Goal: Transaction & Acquisition: Purchase product/service

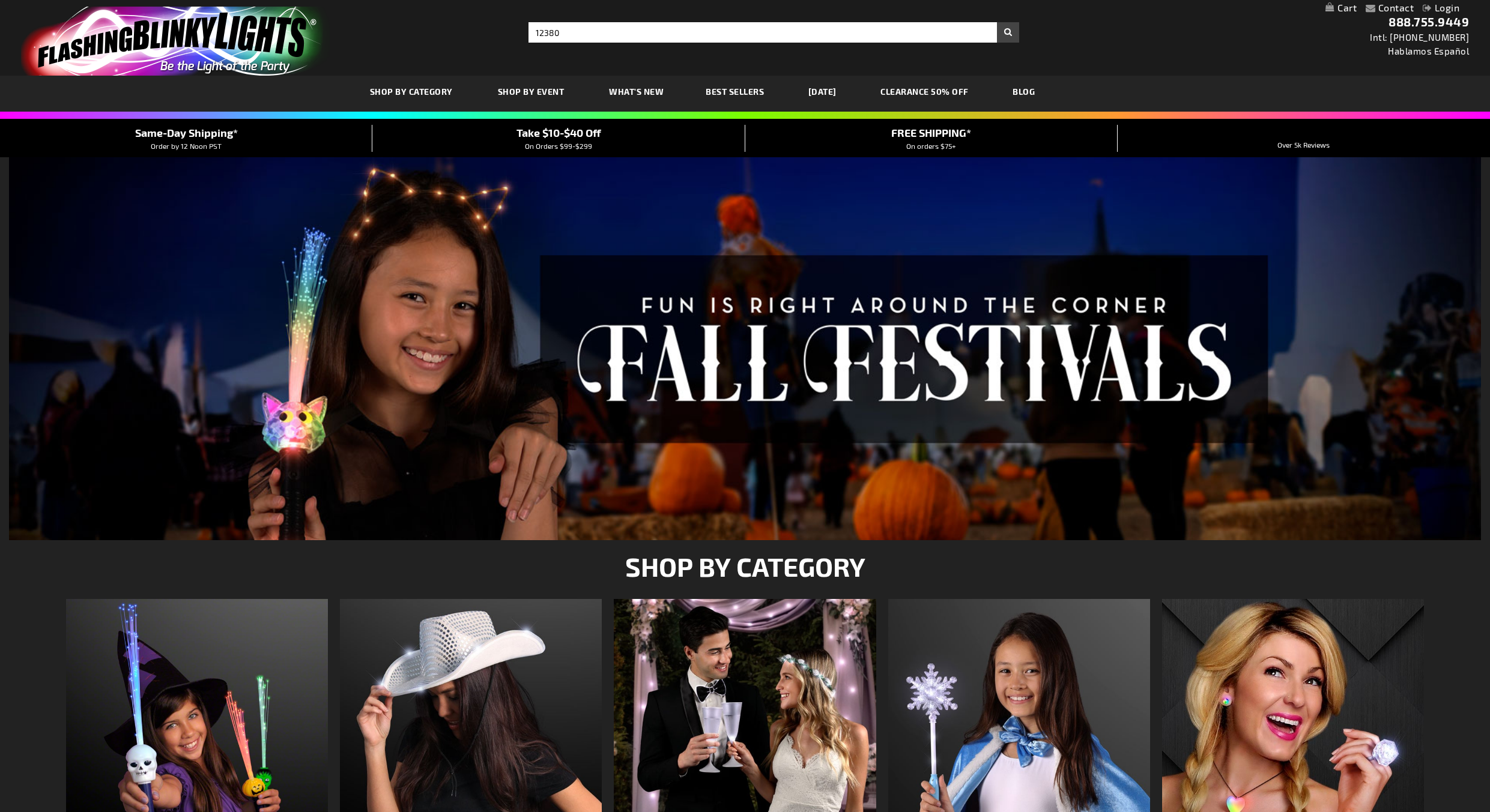
type input "12380"
click at [997, 22] on button "Search" at bounding box center [1008, 32] width 22 height 21
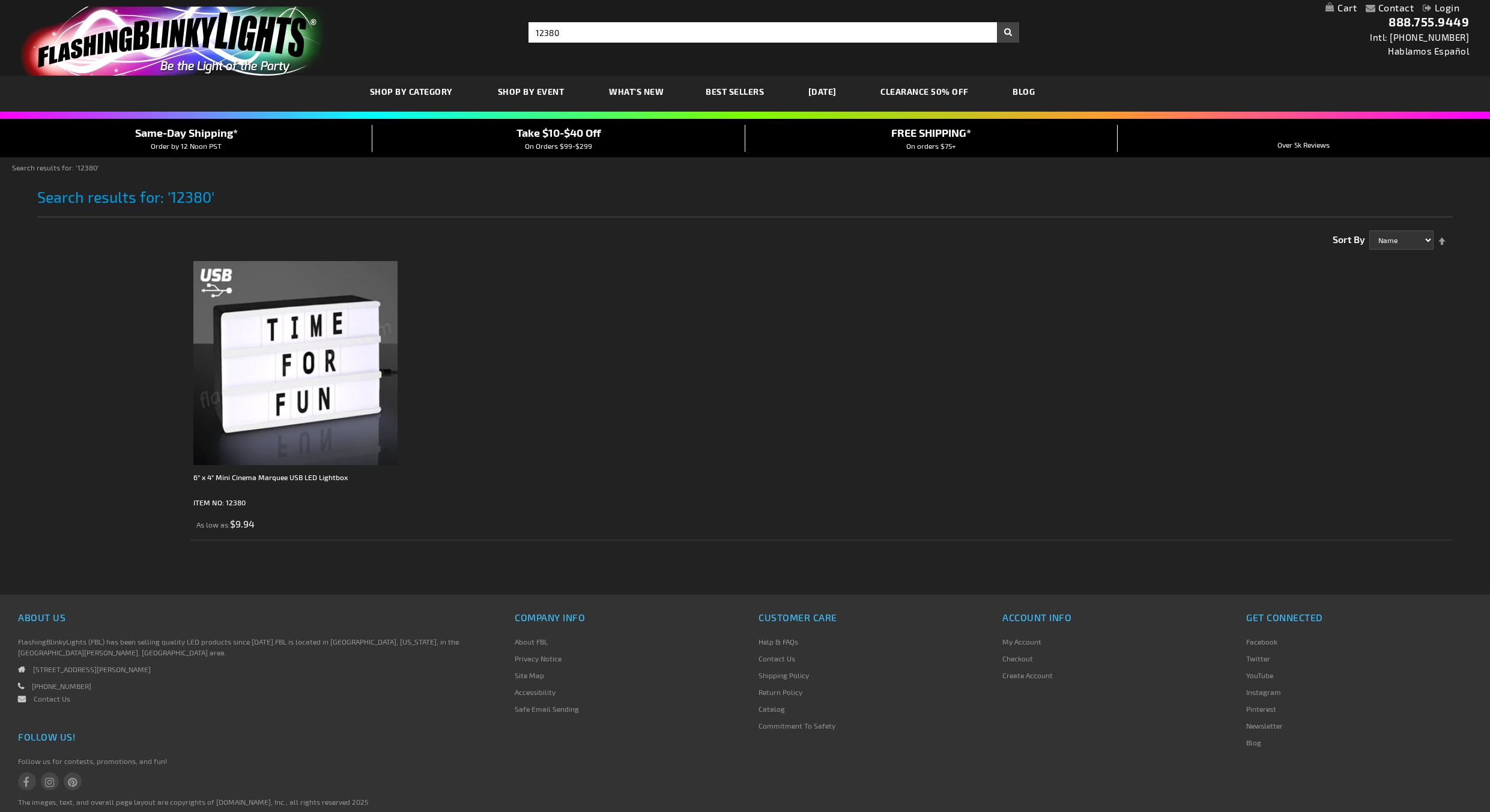
click at [331, 359] on img at bounding box center [295, 363] width 204 height 204
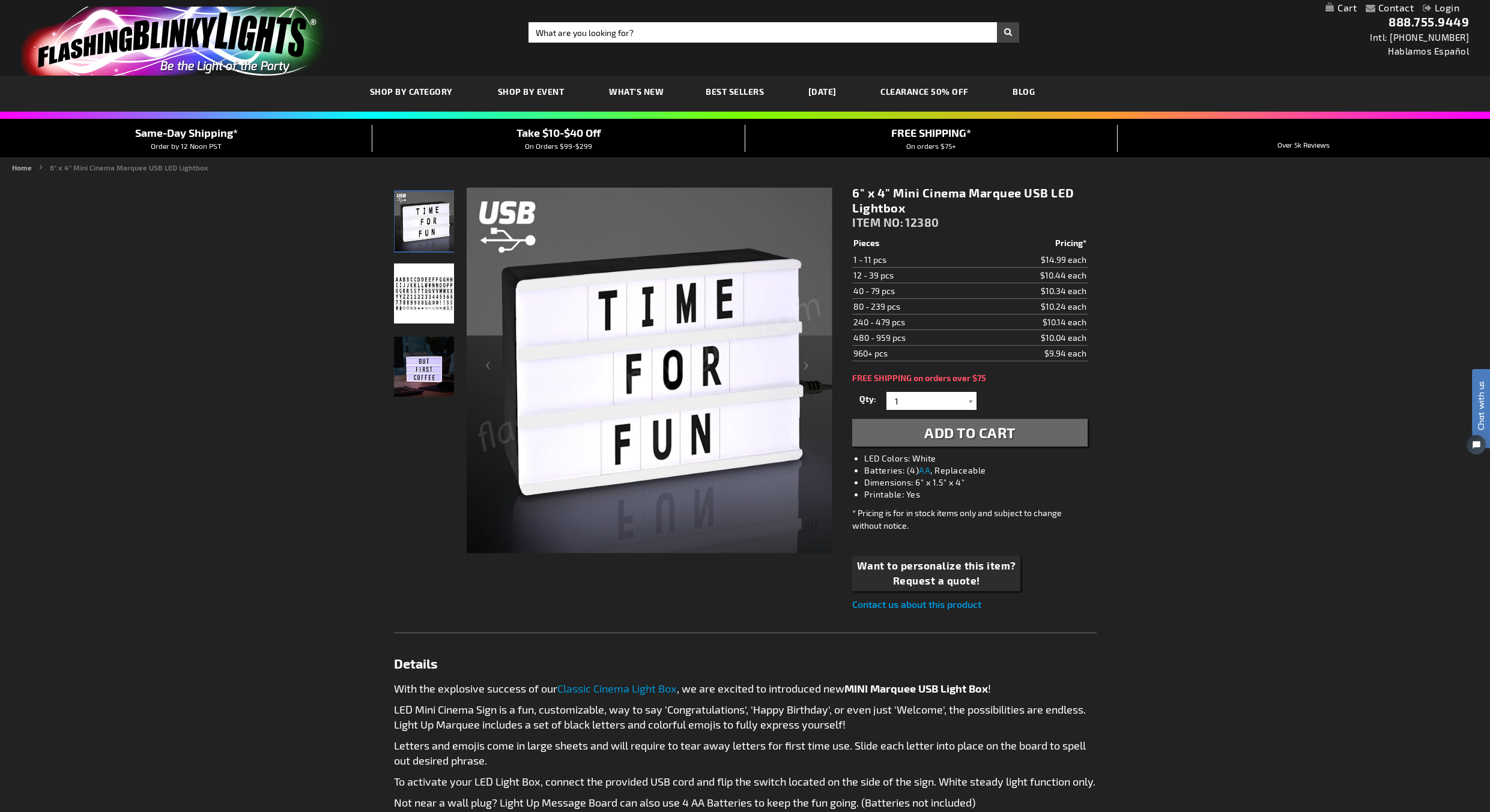
click at [416, 389] on img at bounding box center [424, 367] width 60 height 60
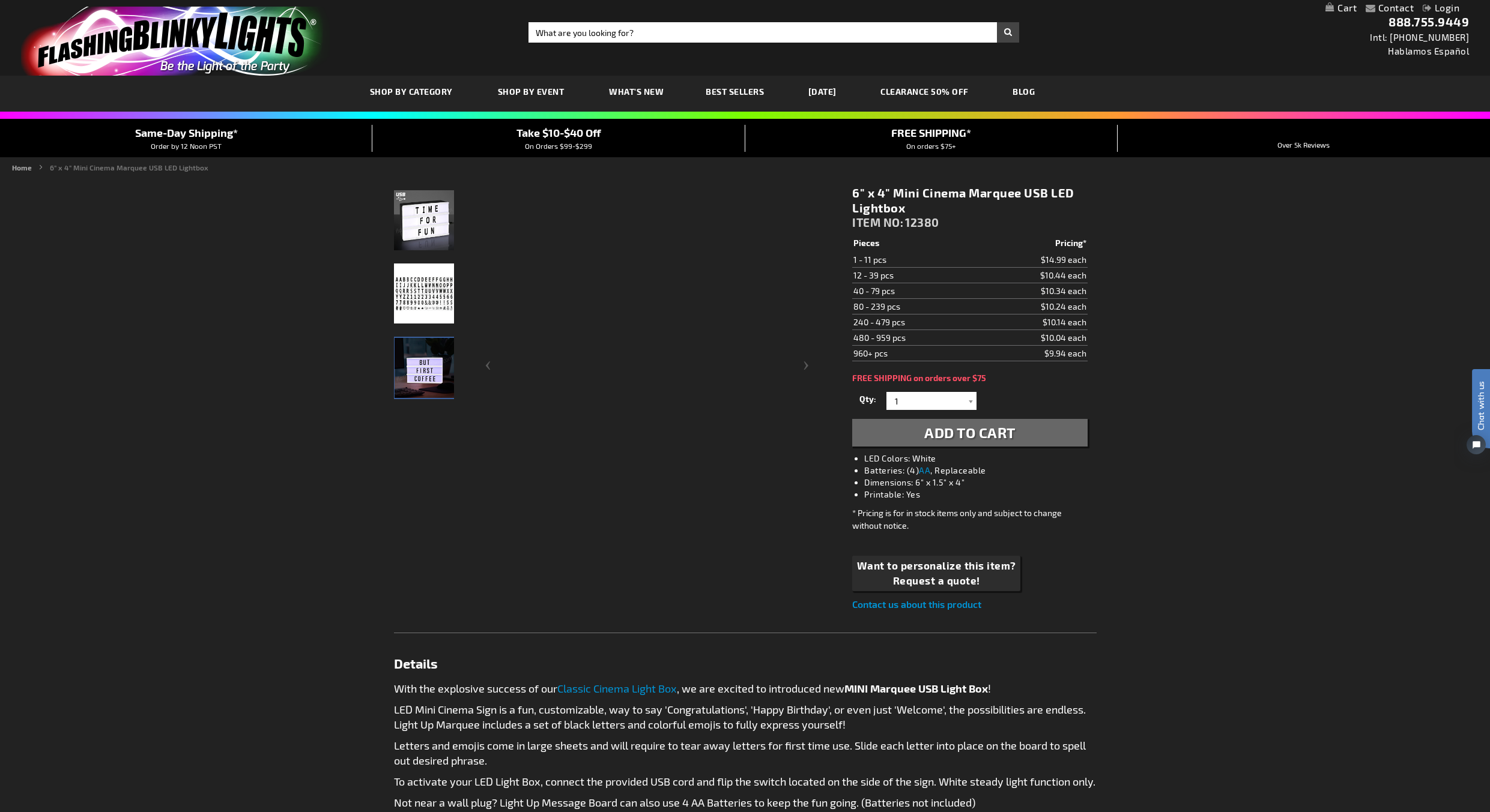
click at [420, 320] on img at bounding box center [424, 294] width 60 height 60
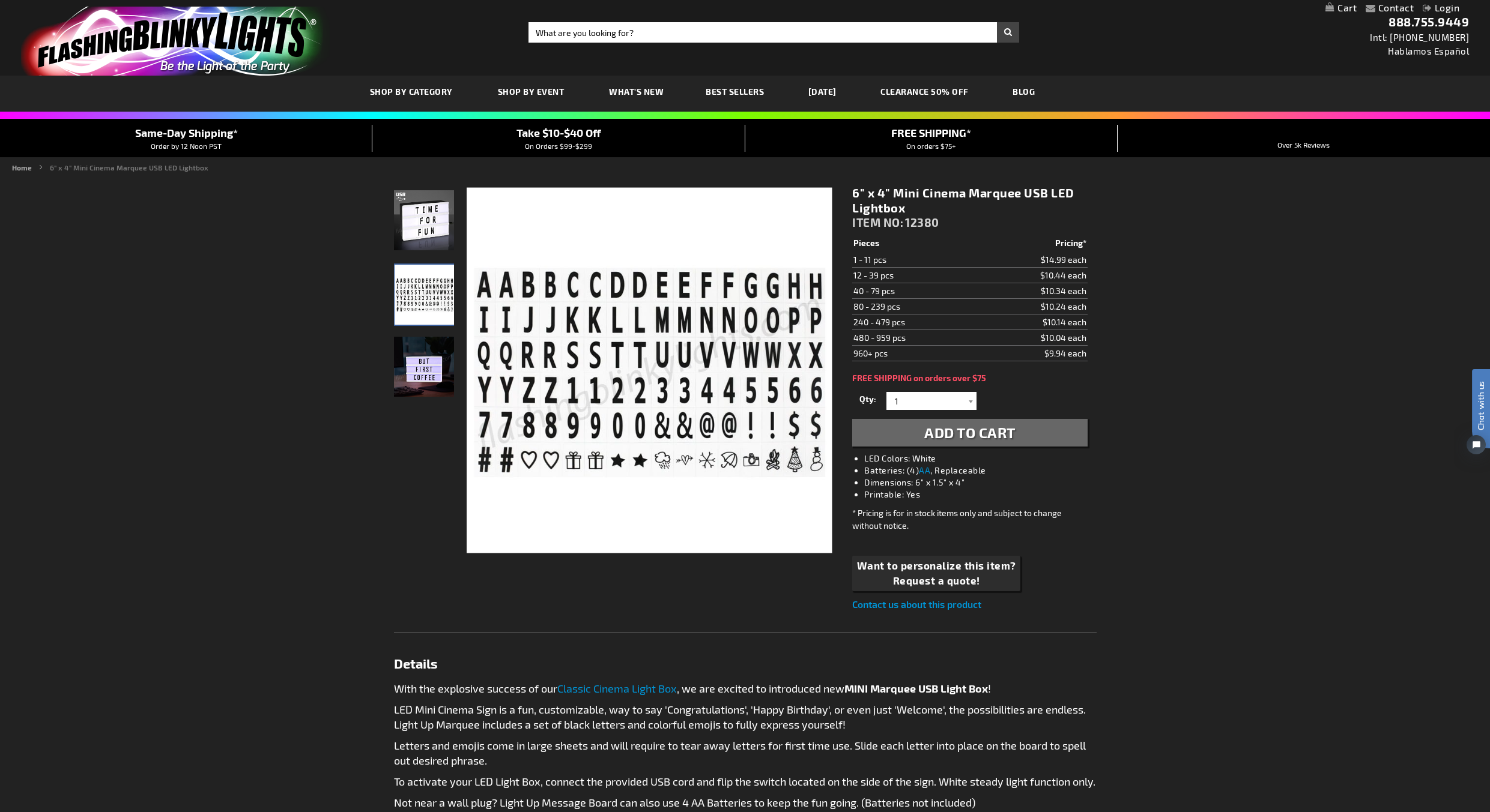
click at [432, 233] on img at bounding box center [424, 220] width 60 height 60
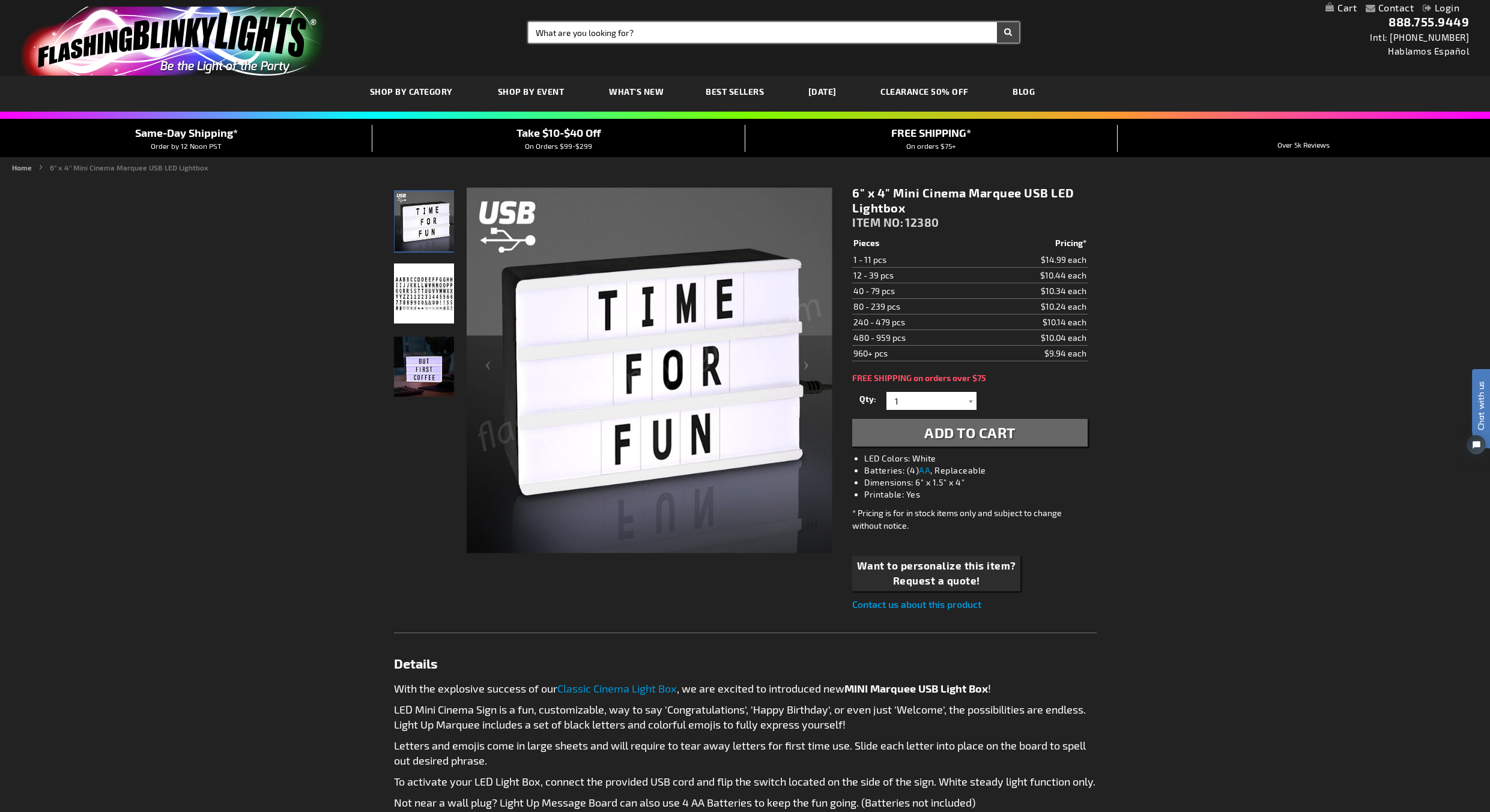
click at [592, 33] on input "Search" at bounding box center [774, 32] width 491 height 21
type input "cinema box"
click at [997, 22] on button "Search" at bounding box center [1008, 32] width 22 height 21
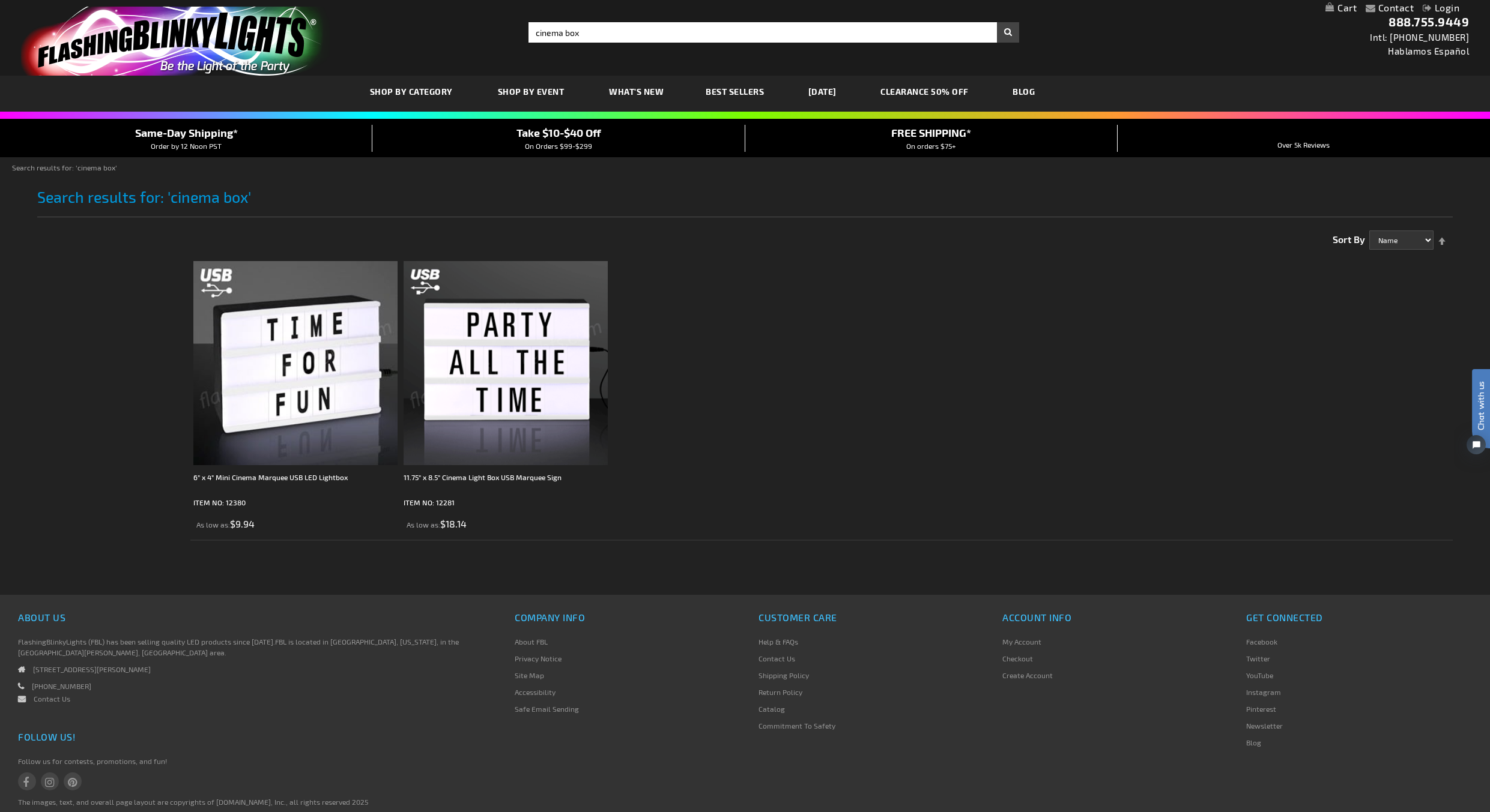
click at [507, 414] on img at bounding box center [505, 363] width 204 height 204
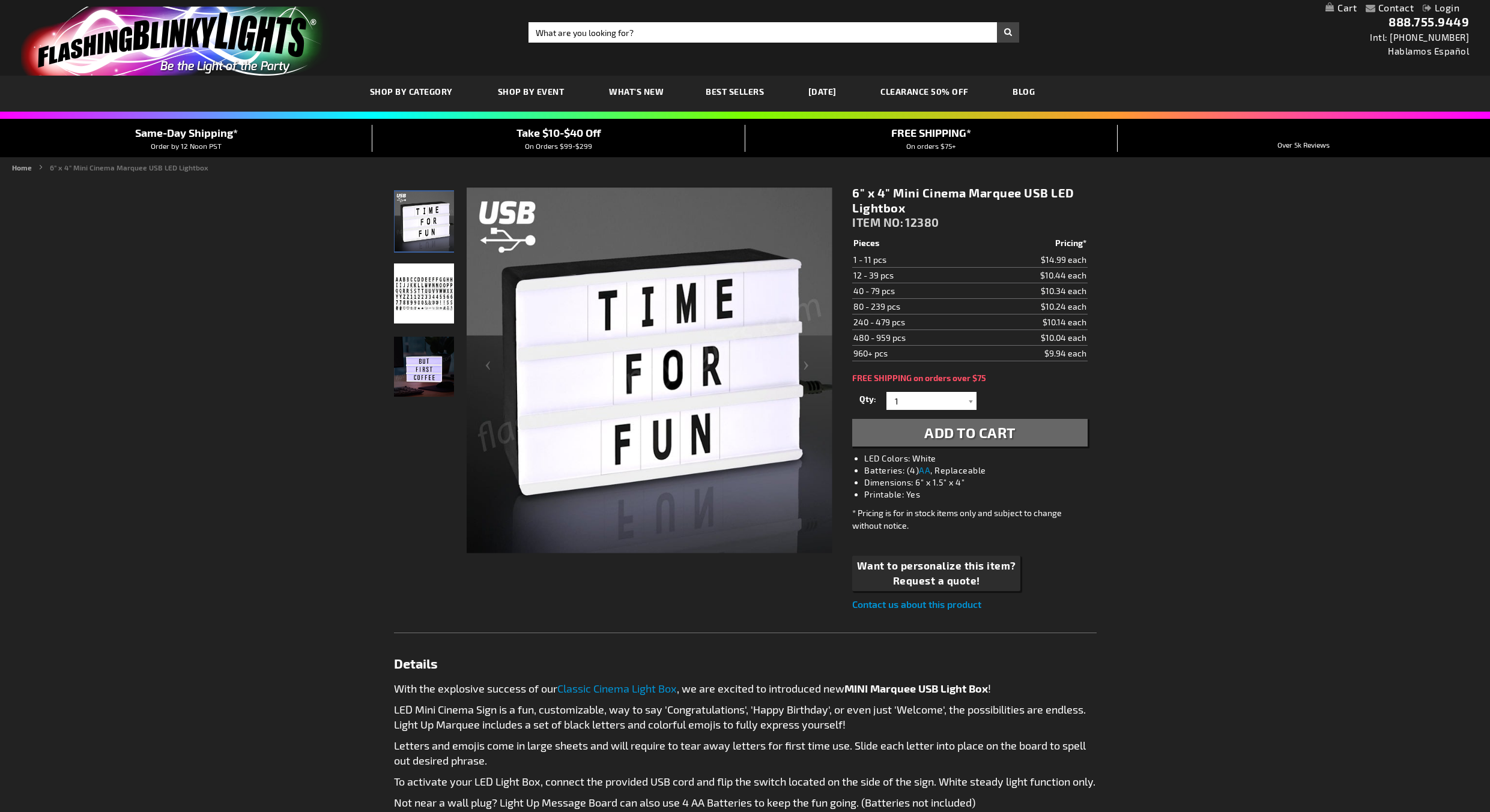
click at [428, 296] on img at bounding box center [424, 294] width 60 height 60
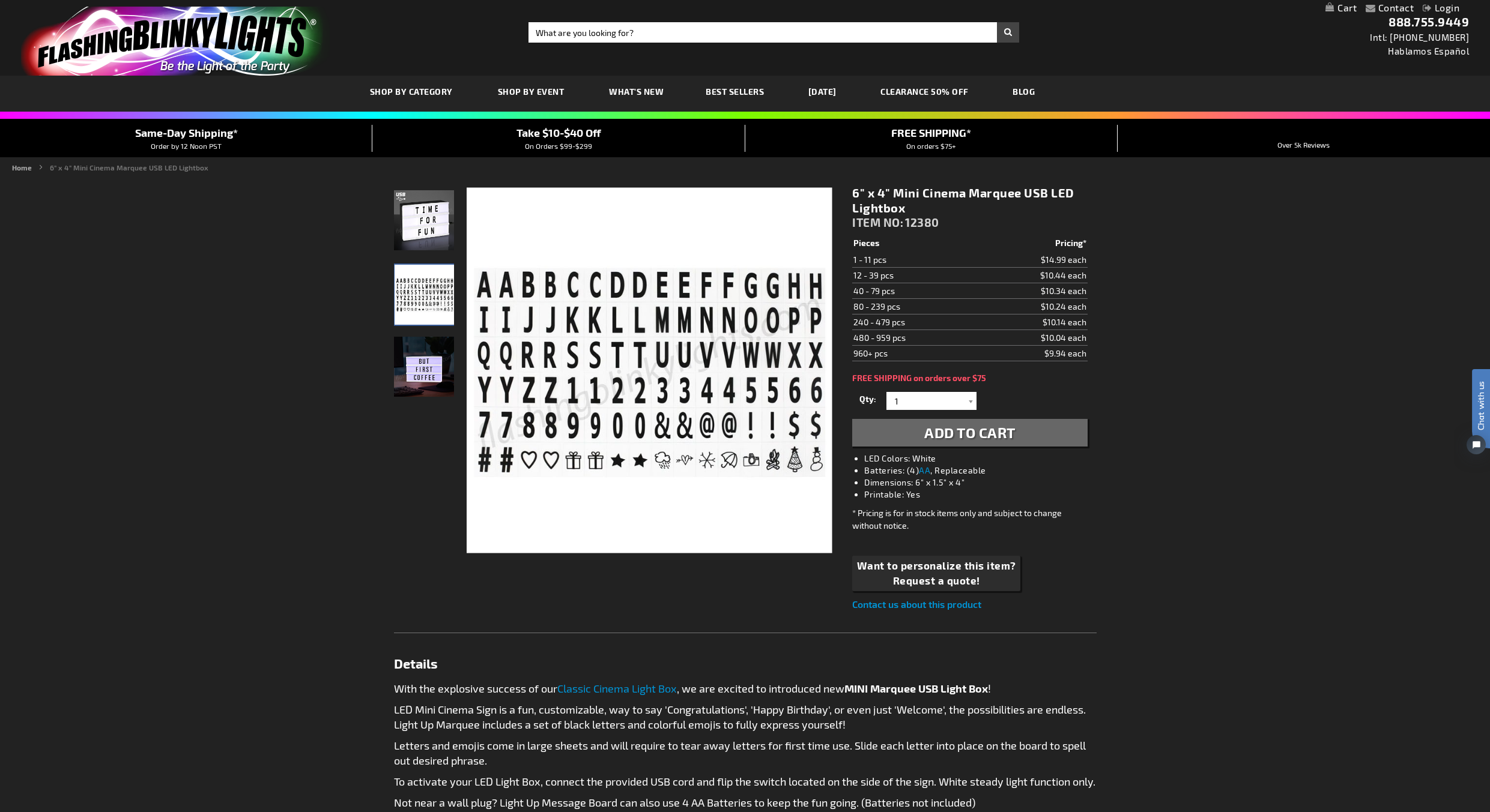
click at [396, 357] on img at bounding box center [424, 367] width 60 height 60
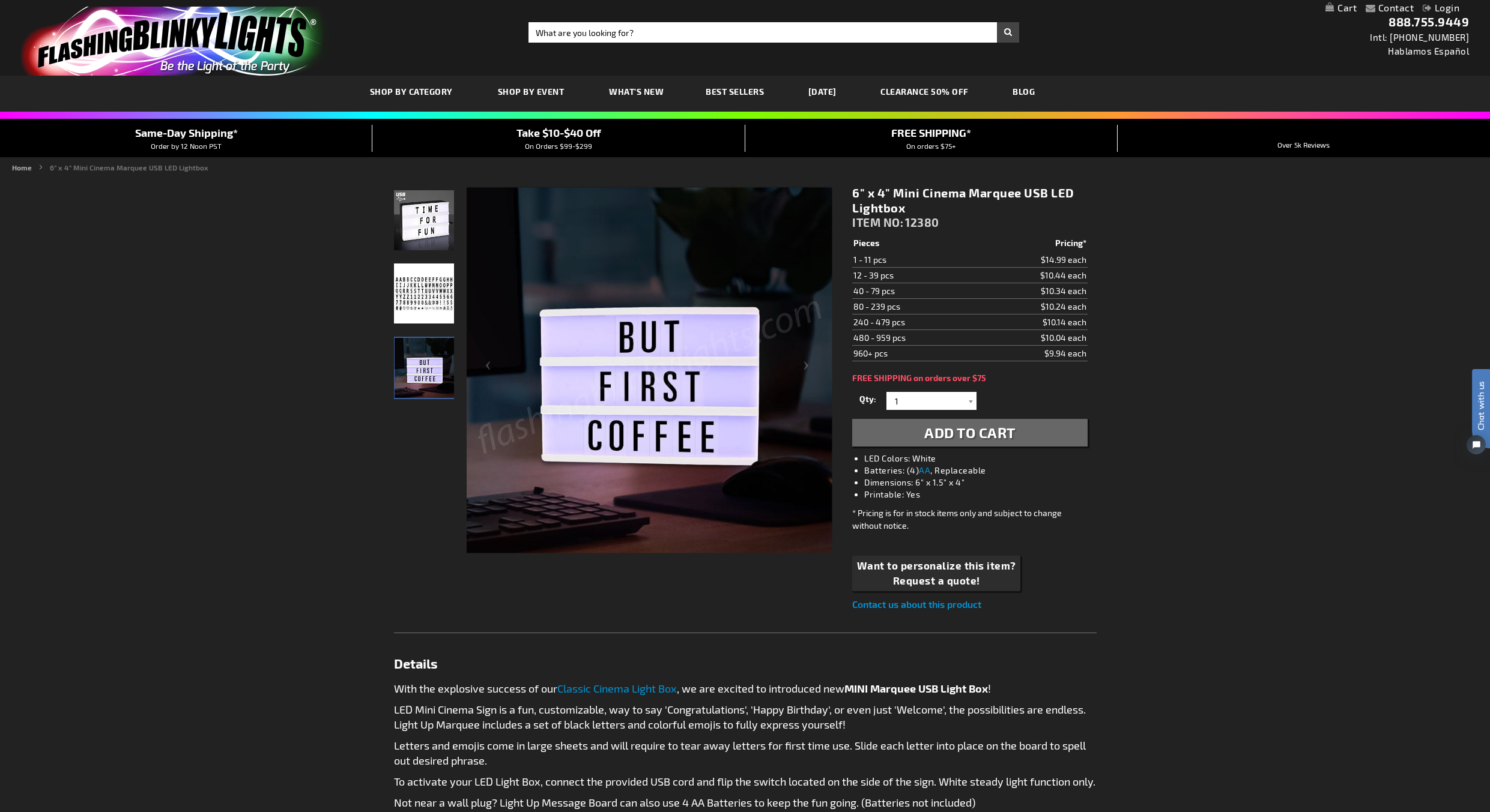
click at [430, 239] on img at bounding box center [424, 220] width 60 height 60
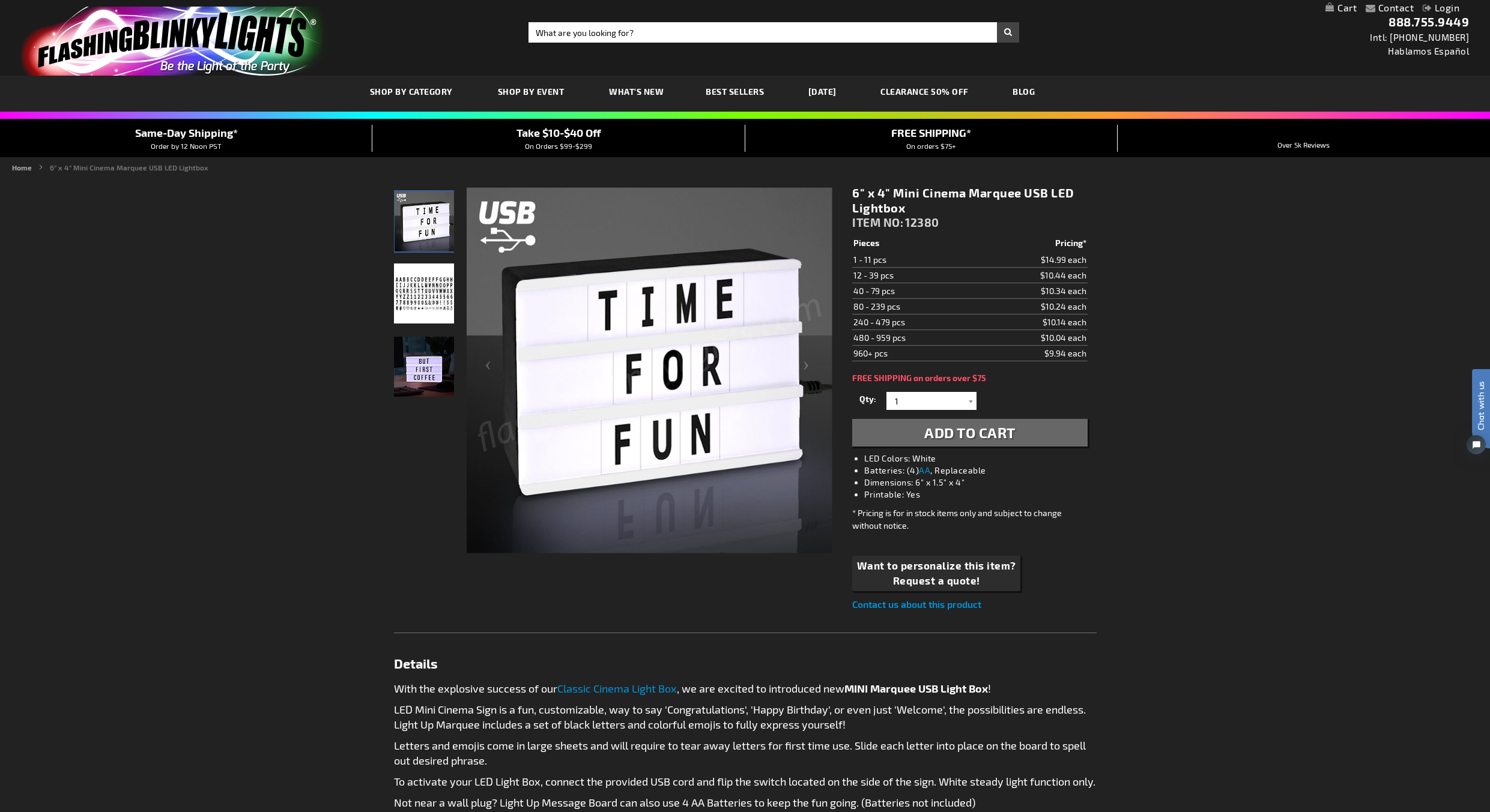
click at [438, 368] on img at bounding box center [424, 367] width 60 height 60
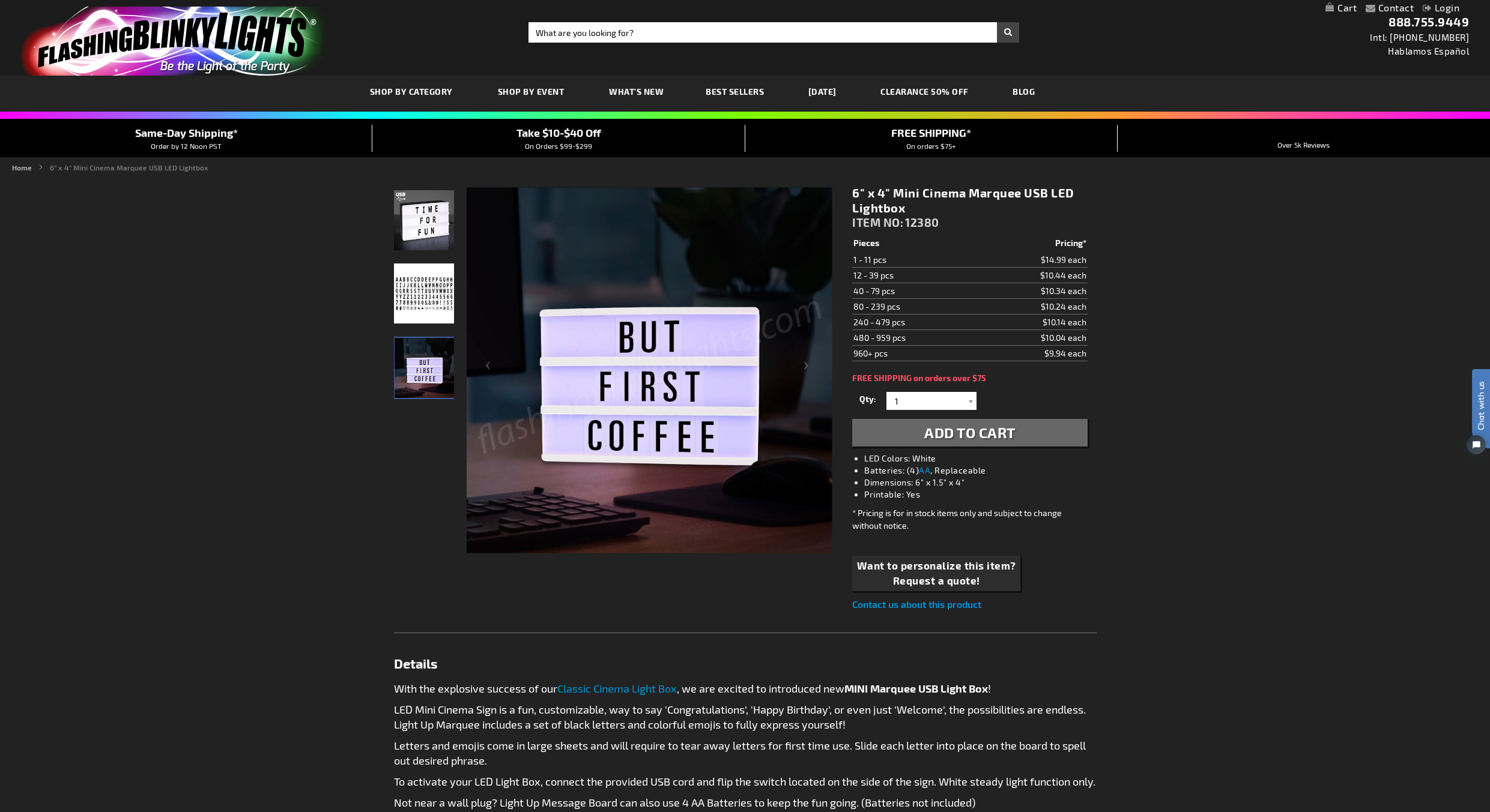
click at [420, 221] on img at bounding box center [424, 220] width 60 height 60
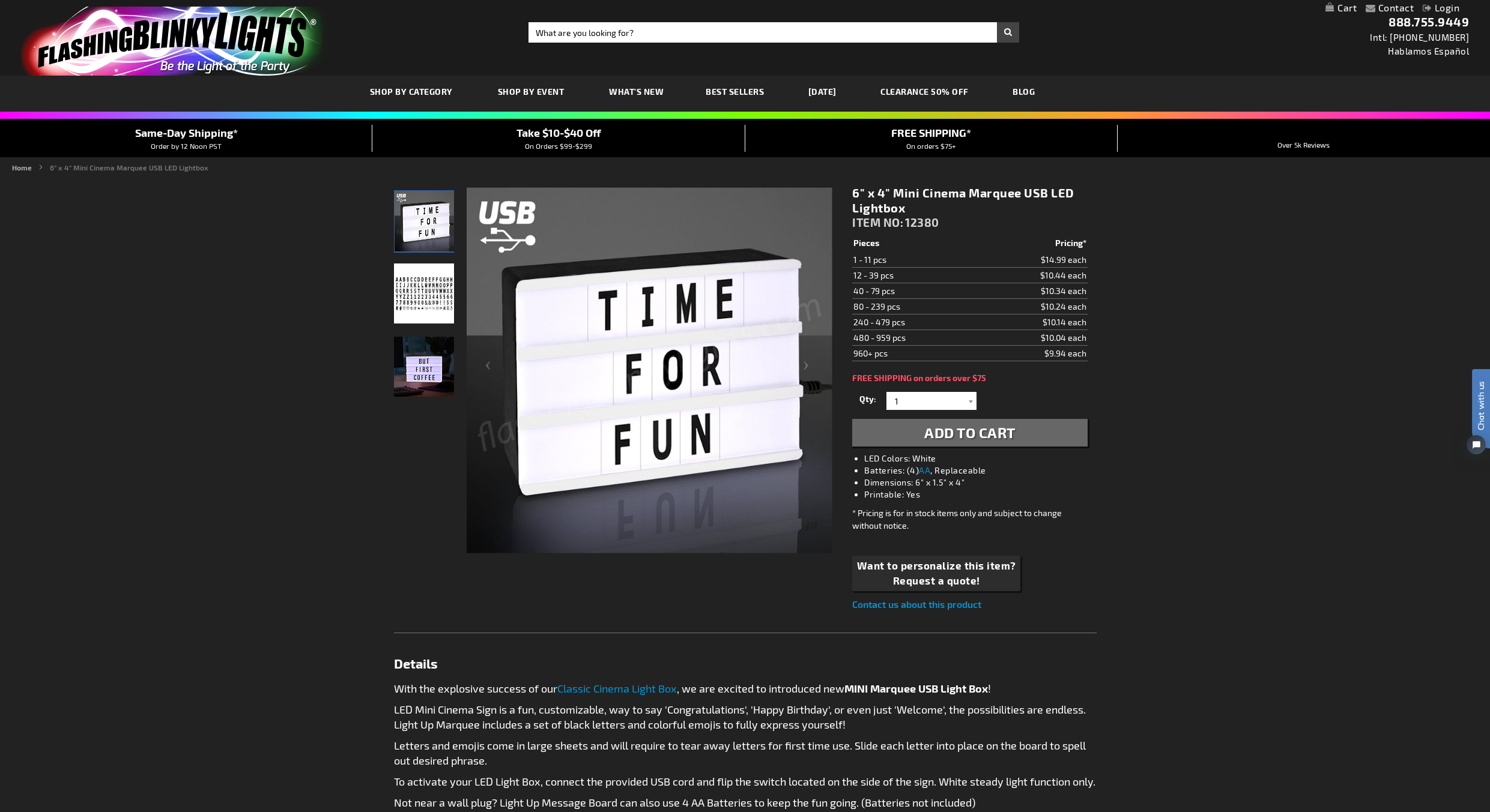
click at [426, 316] on img at bounding box center [424, 294] width 60 height 60
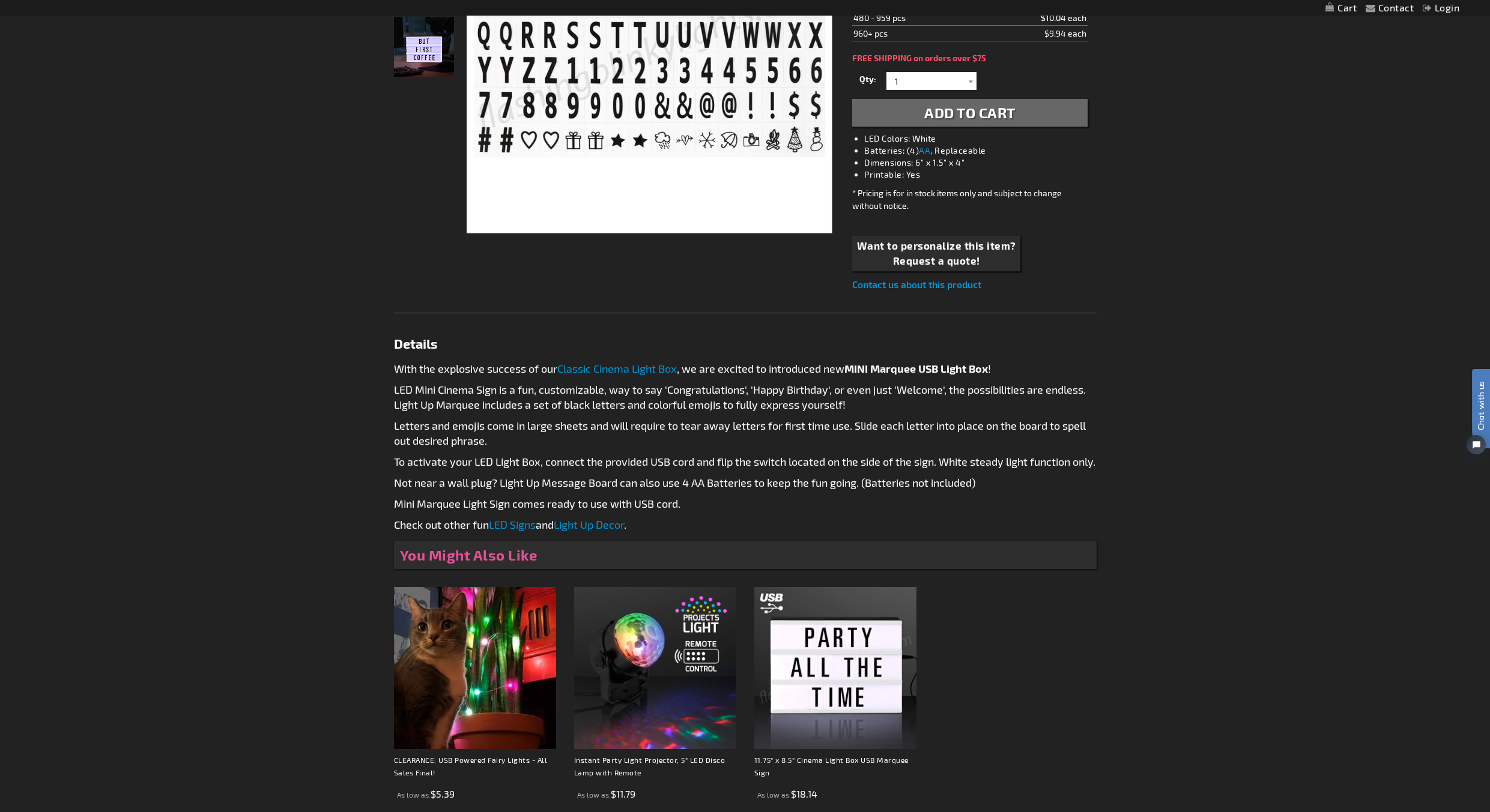
scroll to position [160, 0]
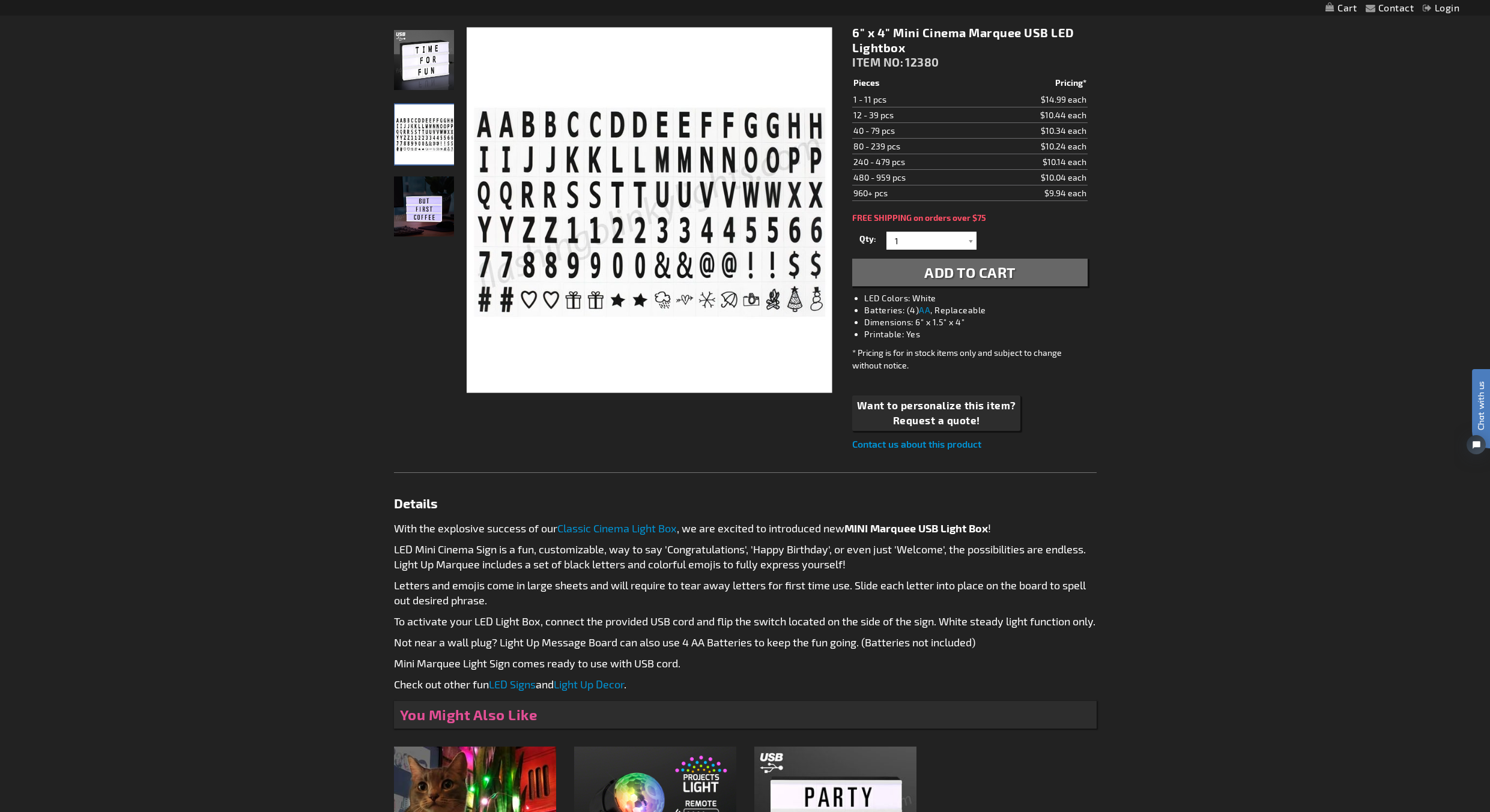
click at [1346, 730] on div "Contact Compare Products Login Skip to Content My Cart My Cart Close You have n…" at bounding box center [745, 554] width 1490 height 1429
